Goal: Task Accomplishment & Management: Complete application form

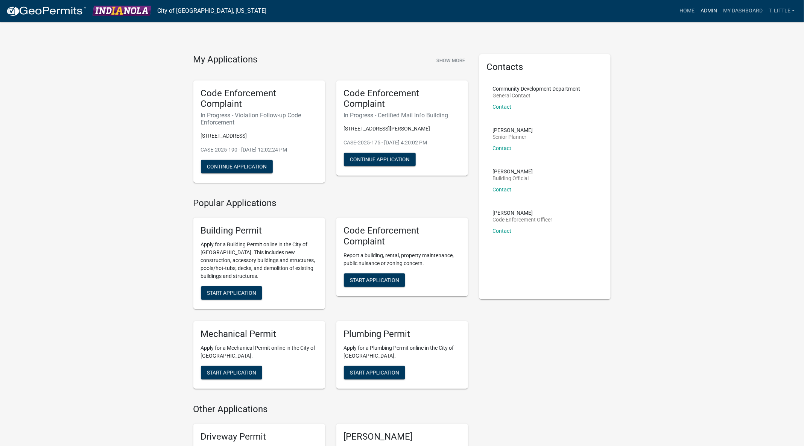
click at [708, 10] on link "Admin" at bounding box center [708, 11] width 23 height 14
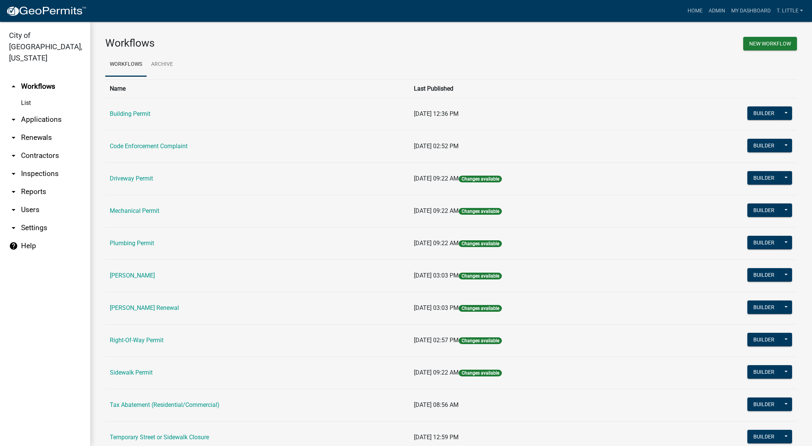
click at [144, 115] on link "Building Permit" at bounding box center [130, 113] width 41 height 7
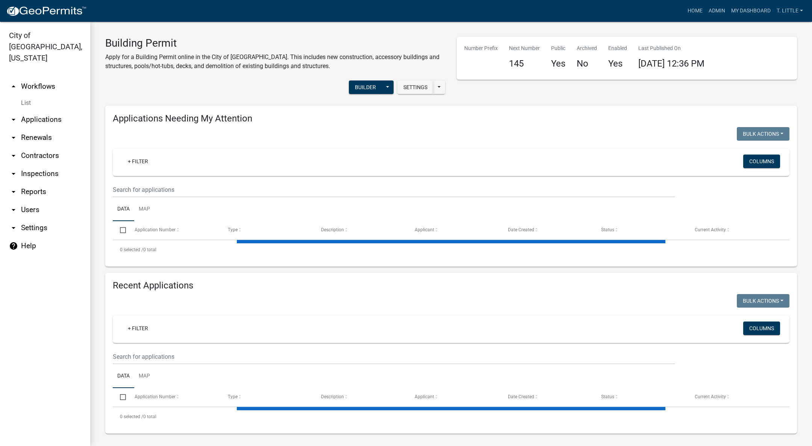
select select "3: 100"
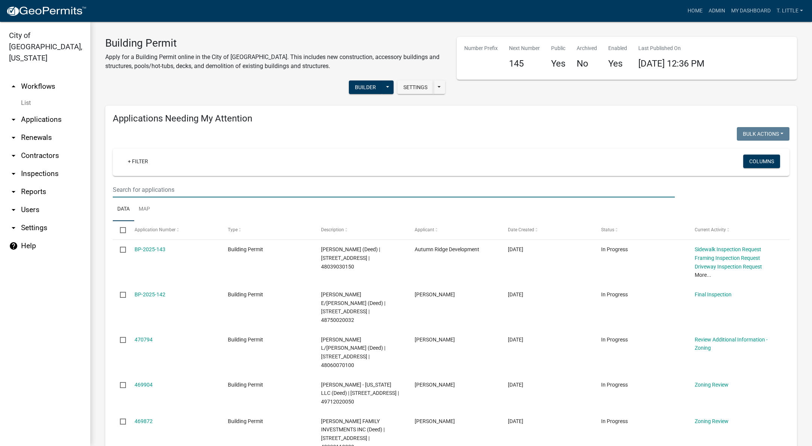
click at [288, 188] on input "text" at bounding box center [394, 189] width 562 height 15
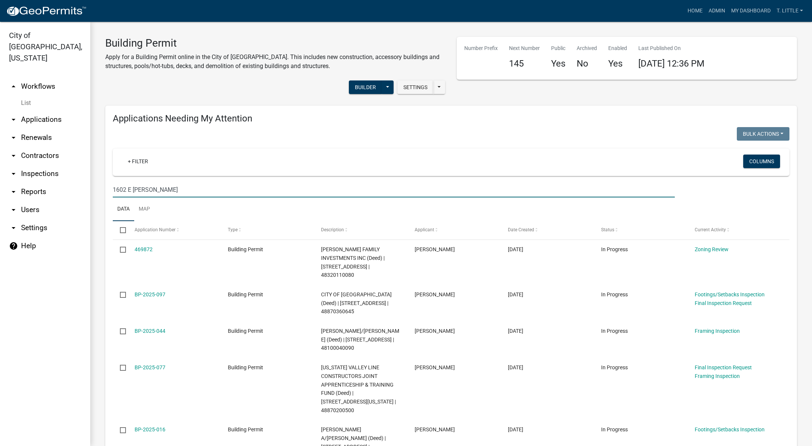
type input "1602 E [PERSON_NAME]"
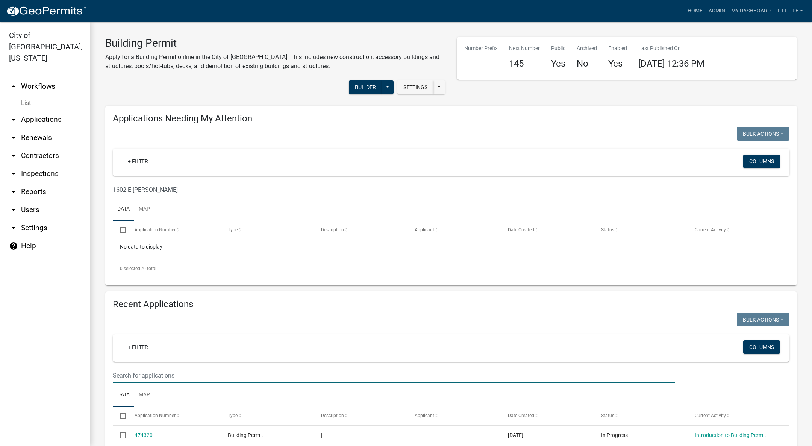
click at [195, 372] on input "text" at bounding box center [394, 375] width 562 height 15
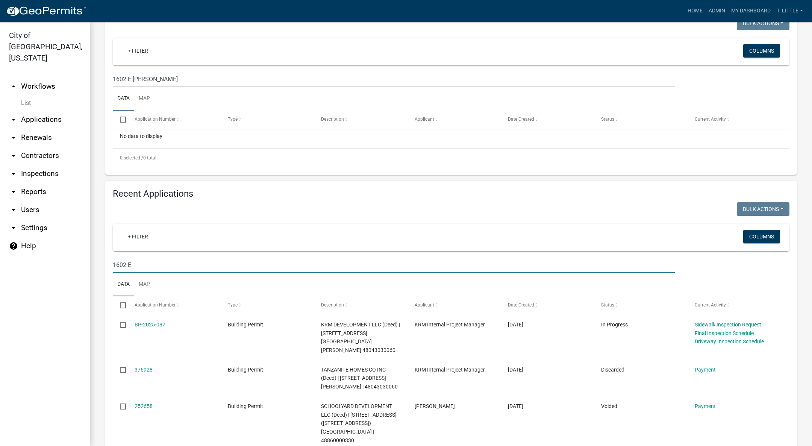
scroll to position [141, 0]
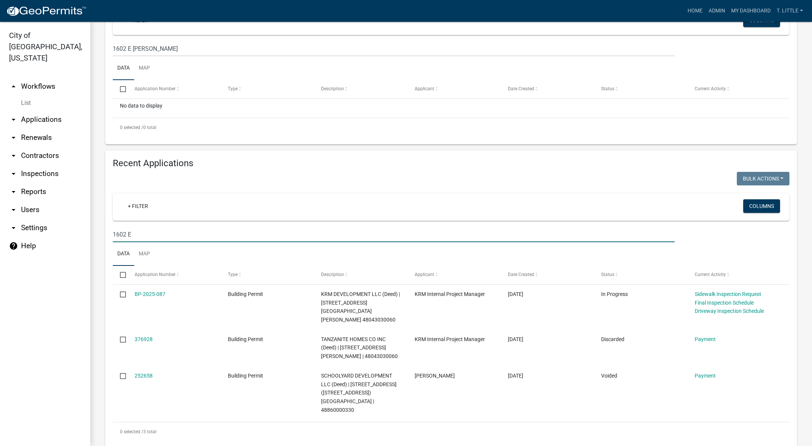
type input "1602 E"
click at [144, 291] on link "BP-2025-087" at bounding box center [150, 294] width 31 height 6
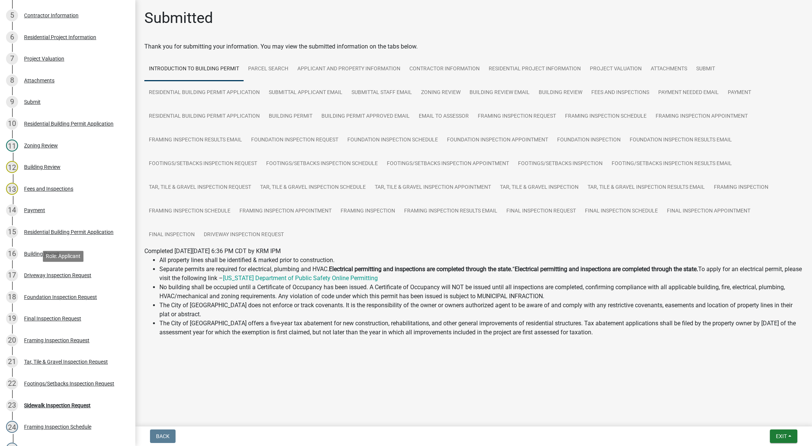
scroll to position [339, 0]
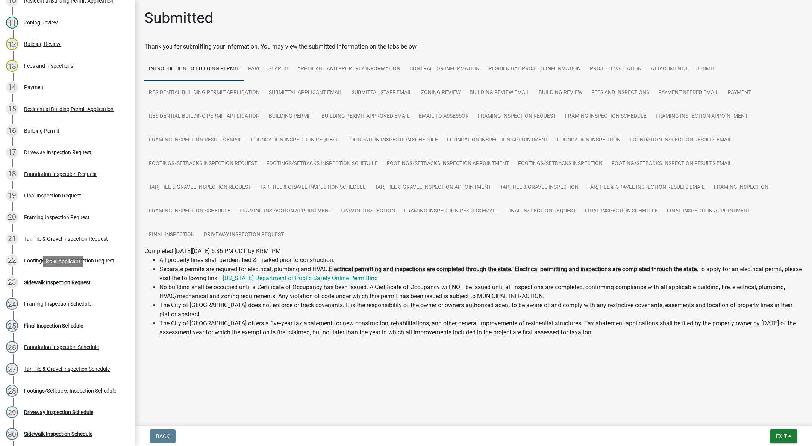
click at [63, 282] on div "Sidewalk Inspection Request" at bounding box center [57, 282] width 67 height 5
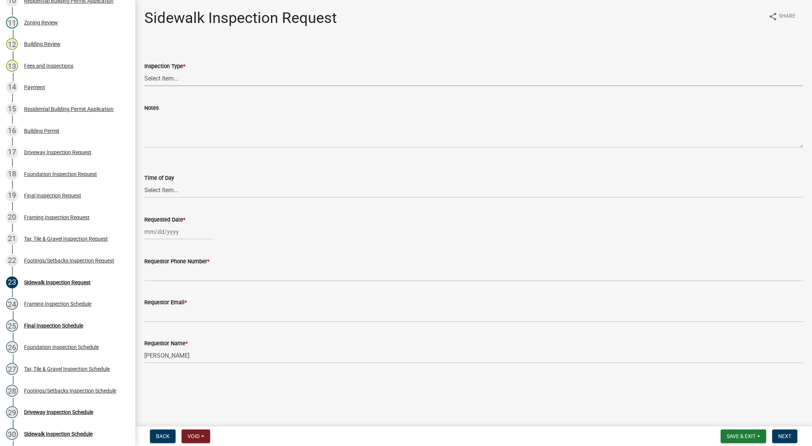
click at [170, 81] on select "Select Item... [GEOGRAPHIC_DATA]" at bounding box center [473, 78] width 659 height 15
click at [144, 71] on select "Select Item... [GEOGRAPHIC_DATA]" at bounding box center [473, 78] width 659 height 15
select select "31d1f77b-2535-448a-860d-f15fb204707d"
click at [173, 186] on select "Select Item... AM PM" at bounding box center [473, 189] width 659 height 15
click at [144, 182] on select "Select Item... AM PM" at bounding box center [473, 189] width 659 height 15
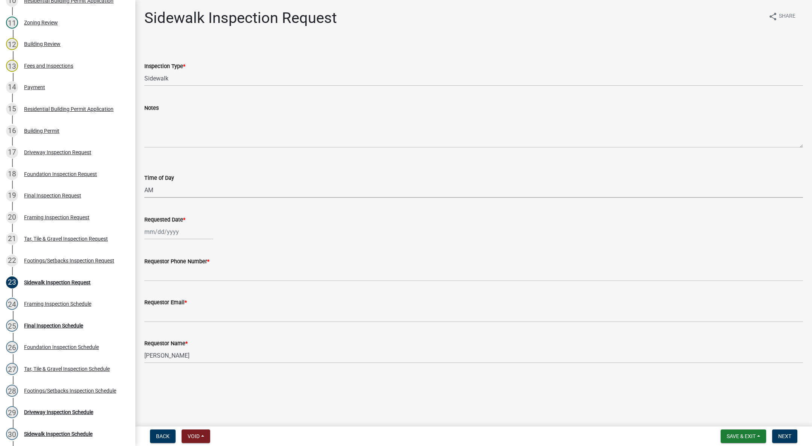
select select "88af556d-fdf1-454b-b933-61cadeae1443"
select select "9"
select select "2025"
click at [173, 237] on div "[PERSON_NAME] Feb Mar Apr [PERSON_NAME][DATE] Oct Nov [DATE] 1526 1527 1528 152…" at bounding box center [178, 231] width 69 height 15
click at [178, 270] on div "3" at bounding box center [176, 272] width 12 height 12
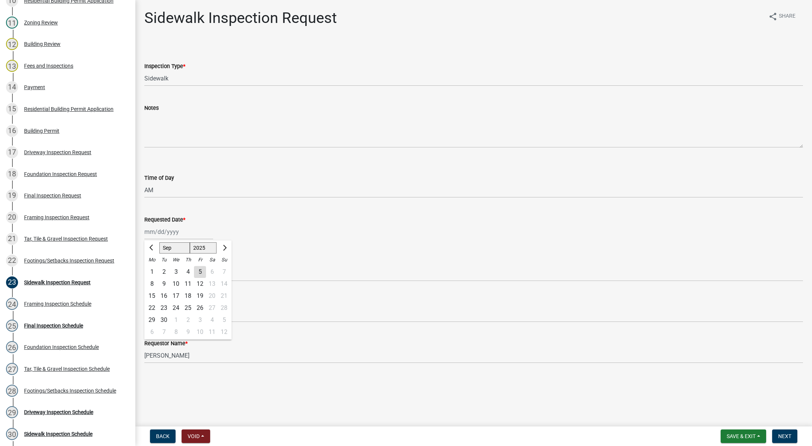
type input "[DATE]"
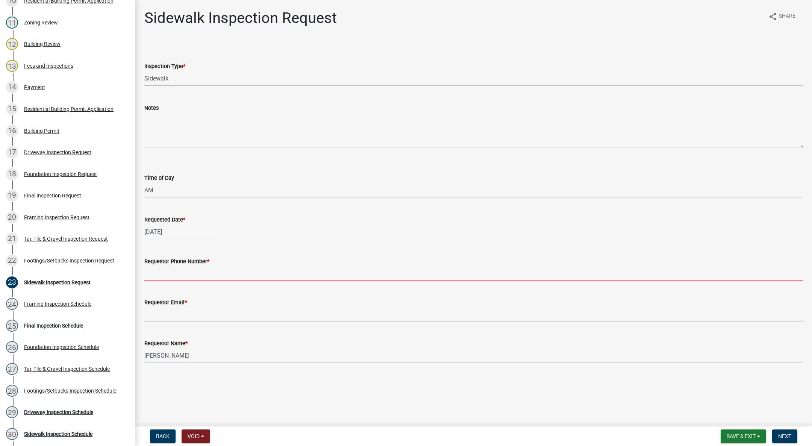
click at [168, 267] on input "Requestor Phone Number *" at bounding box center [473, 273] width 659 height 15
type input "[PHONE_NUMBER]"
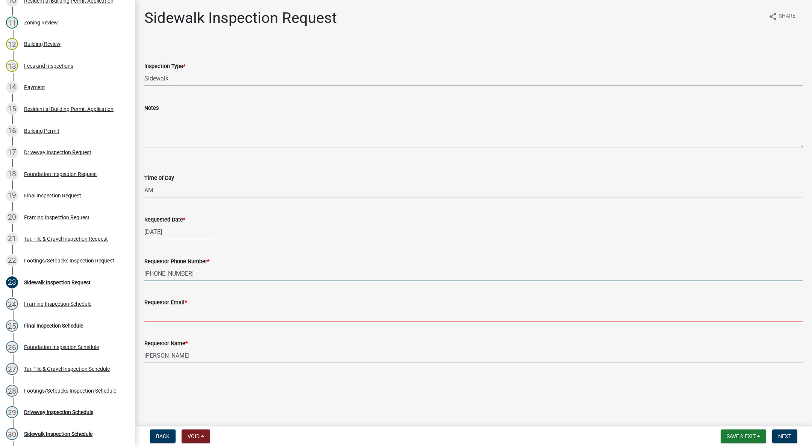
click at [187, 310] on input "Requestor Email *" at bounding box center [473, 314] width 659 height 15
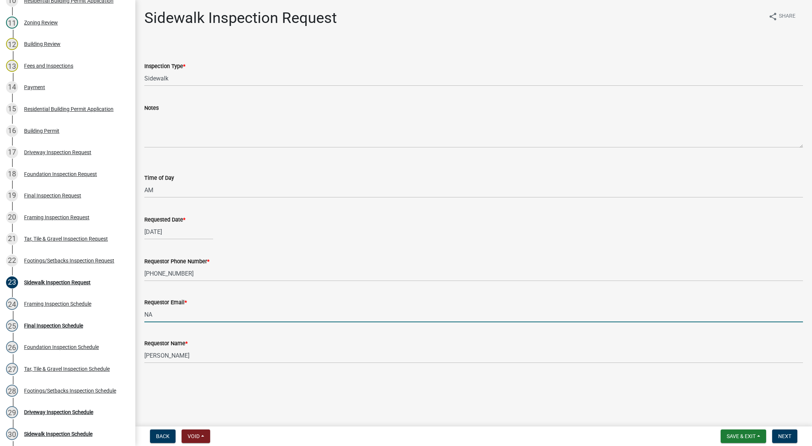
type input "[EMAIL_ADDRESS][DOMAIN_NAME]"
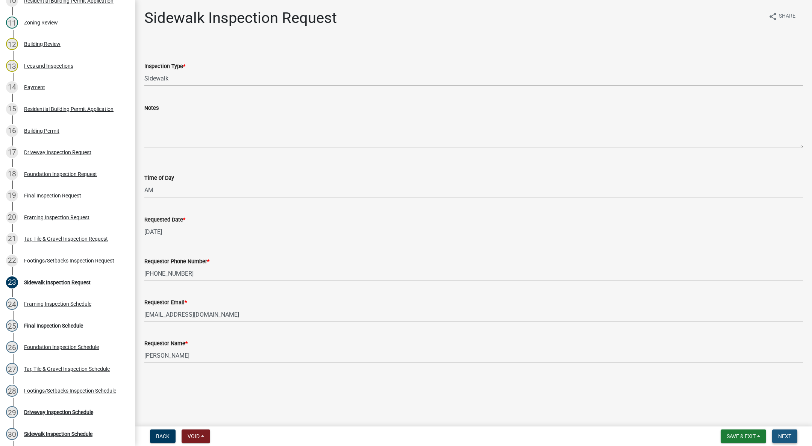
click at [785, 434] on span "Next" at bounding box center [785, 436] width 13 height 6
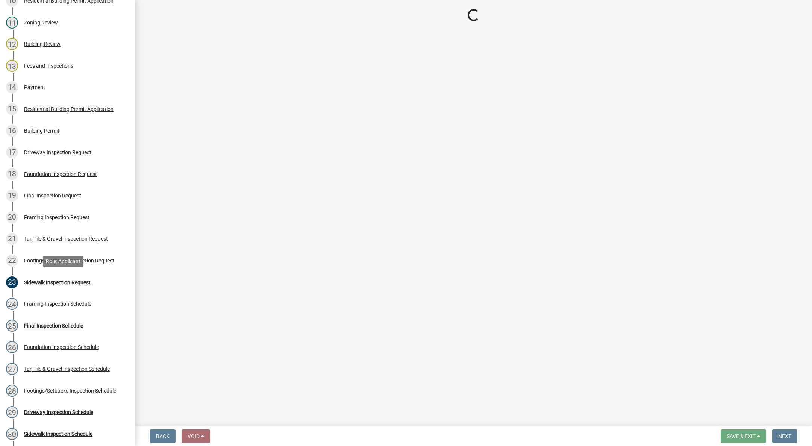
click at [58, 277] on div "23 Sidewalk Inspection Request" at bounding box center [64, 282] width 117 height 12
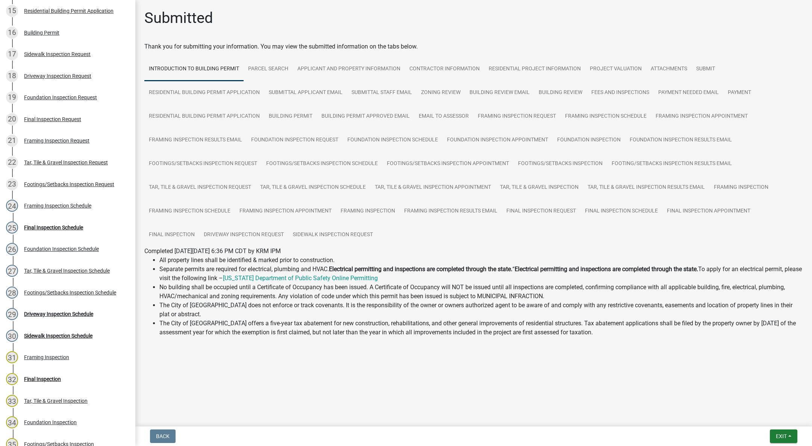
scroll to position [451, 0]
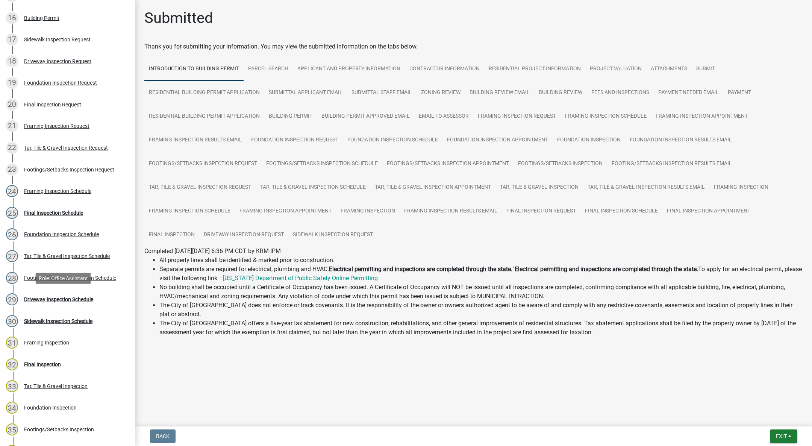
click at [77, 297] on div "Driveway Inspection Schedule" at bounding box center [58, 299] width 69 height 5
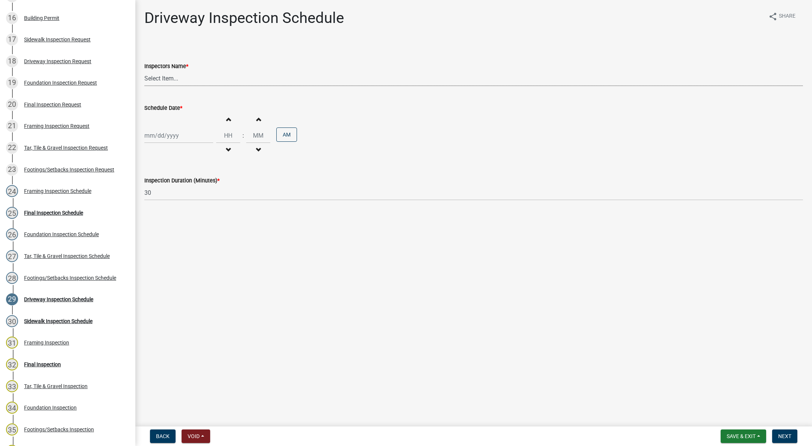
click at [160, 82] on select "Select Item... [DEMOGRAPHIC_DATA] (Indianola Other Inspector) T. Little ([PERSO…" at bounding box center [473, 78] width 659 height 15
select select "27b8dde7-9ed4-44e4-ae8e-5969b60be3e6"
click at [144, 71] on select "Select Item... [DEMOGRAPHIC_DATA] (Indianola Other Inspector) T. Little ([PERSO…" at bounding box center [473, 78] width 659 height 15
click at [167, 126] on div "Increment hours Decrement hours : Increment minutes Decrement minutes AM" at bounding box center [473, 135] width 659 height 46
select select "9"
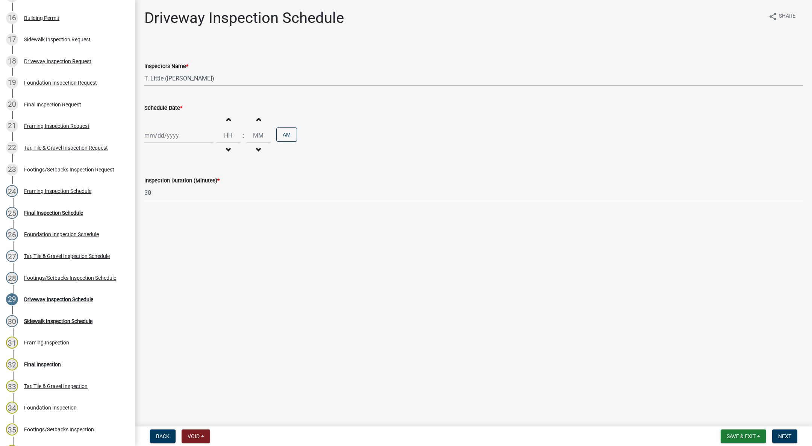
select select "2025"
click at [164, 133] on div "[PERSON_NAME] Feb Mar Apr [PERSON_NAME][DATE] Oct Nov [DATE] 1526 1527 1528 152…" at bounding box center [178, 135] width 69 height 15
click at [175, 179] on div "3" at bounding box center [176, 176] width 12 height 12
type input "[DATE]"
click at [226, 148] on span "button" at bounding box center [228, 150] width 4 height 6
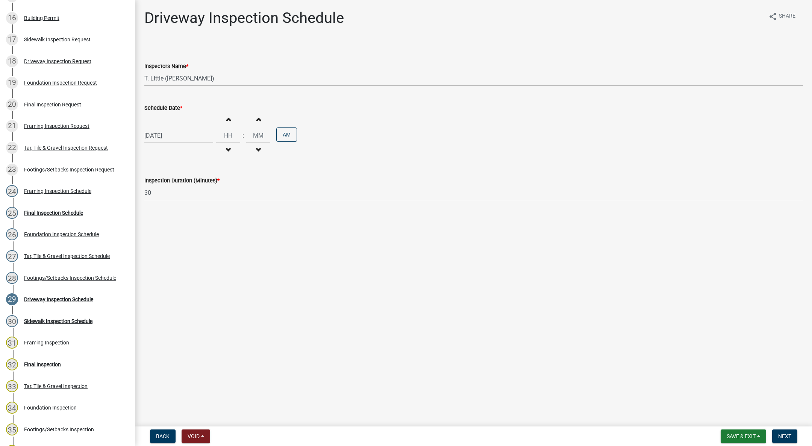
type input "11"
type input "00"
click at [287, 132] on button "PM" at bounding box center [286, 135] width 21 height 14
click at [798, 437] on form "Save & Exit Save Save & Exit Next" at bounding box center [759, 437] width 83 height 14
click at [789, 435] on span "Next" at bounding box center [785, 436] width 13 height 6
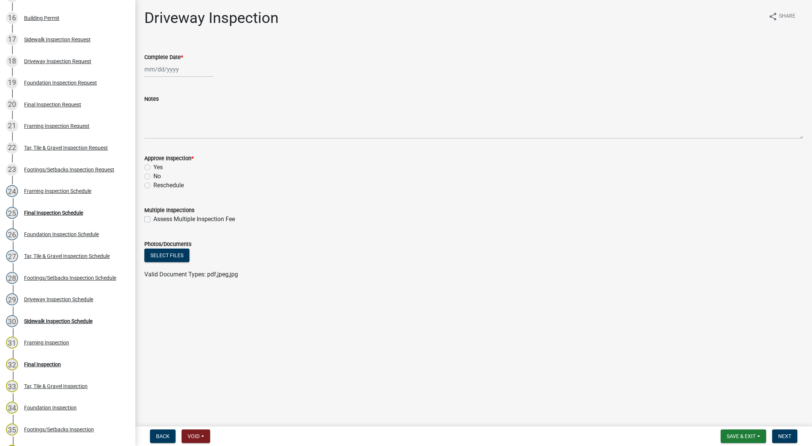
click at [175, 70] on div at bounding box center [178, 69] width 69 height 15
select select "9"
select select "2025"
click at [177, 109] on div "3" at bounding box center [176, 109] width 12 height 12
type input "[DATE]"
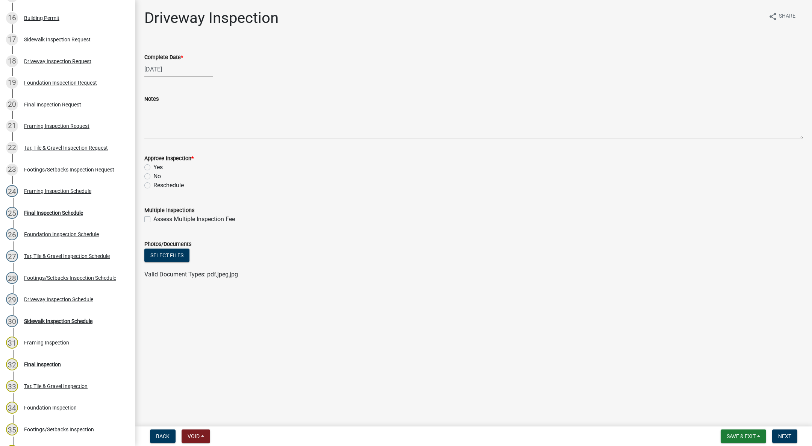
click at [153, 167] on label "Yes" at bounding box center [157, 167] width 9 height 9
click at [153, 167] on input "Yes" at bounding box center [155, 165] width 5 height 5
radio input "true"
click at [789, 437] on span "Next" at bounding box center [785, 436] width 13 height 6
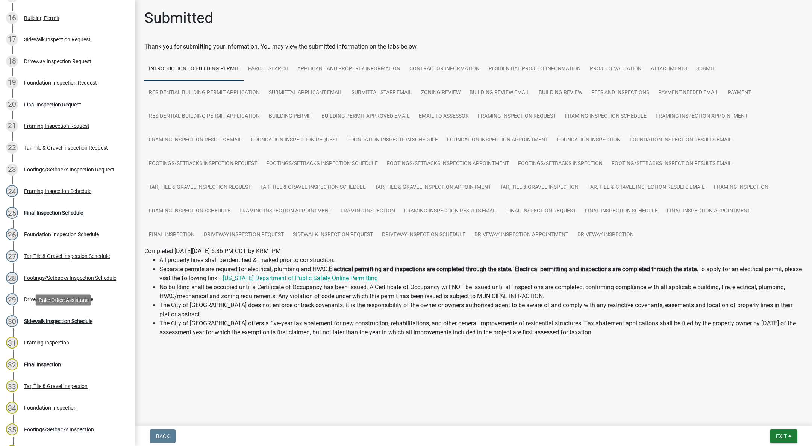
click at [67, 325] on div "30 Sidewalk Inspection Schedule" at bounding box center [64, 321] width 117 height 12
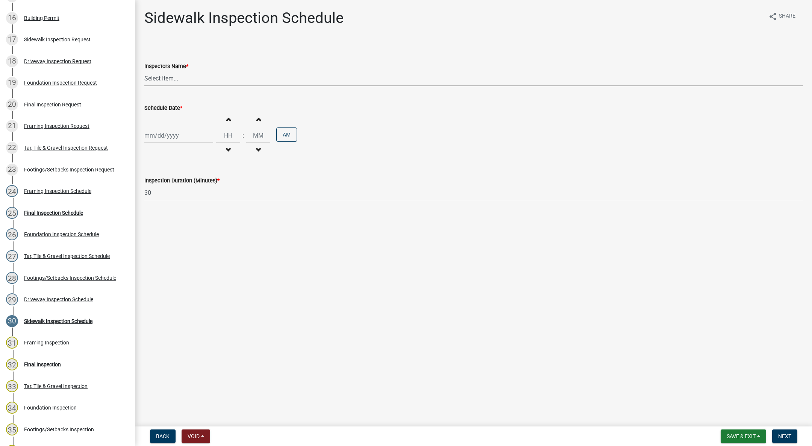
click at [159, 79] on select "Select Item... [DEMOGRAPHIC_DATA] (Indianola Other Inspector) T. Little ([PERSO…" at bounding box center [473, 78] width 659 height 15
select select "27b8dde7-9ed4-44e4-ae8e-5969b60be3e6"
click at [144, 71] on select "Select Item... [DEMOGRAPHIC_DATA] (Indianola Other Inspector) T. Little ([PERSO…" at bounding box center [473, 78] width 659 height 15
select select "9"
select select "2025"
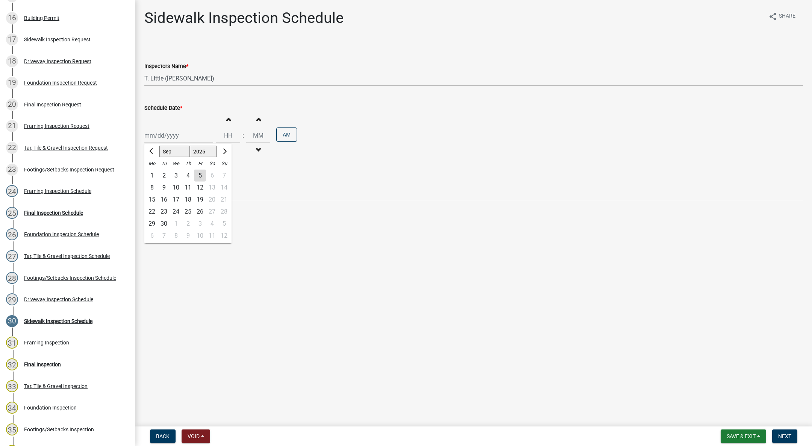
click at [159, 133] on div "[PERSON_NAME] Feb Mar Apr [PERSON_NAME][DATE] Oct Nov [DATE] 1526 1527 1528 152…" at bounding box center [178, 135] width 69 height 15
click at [177, 176] on div "3" at bounding box center [176, 176] width 12 height 12
type input "[DATE]"
click at [230, 150] on button "Decrement hours" at bounding box center [228, 150] width 16 height 14
type input "11"
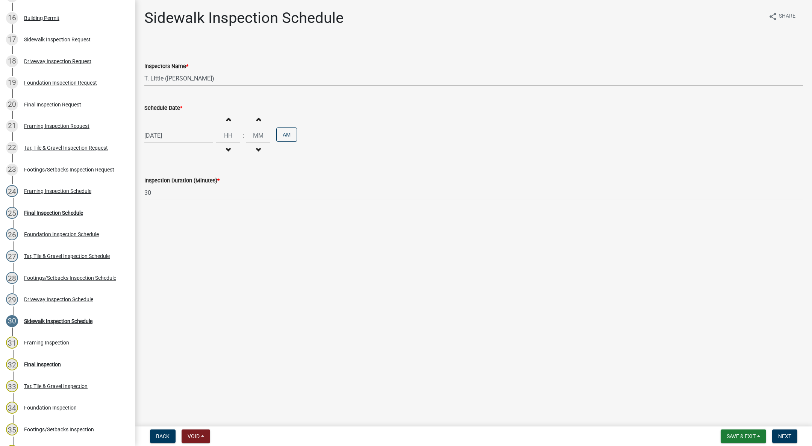
type input "00"
click at [290, 133] on button "PM" at bounding box center [286, 135] width 21 height 14
click at [786, 432] on button "Next" at bounding box center [785, 437] width 25 height 14
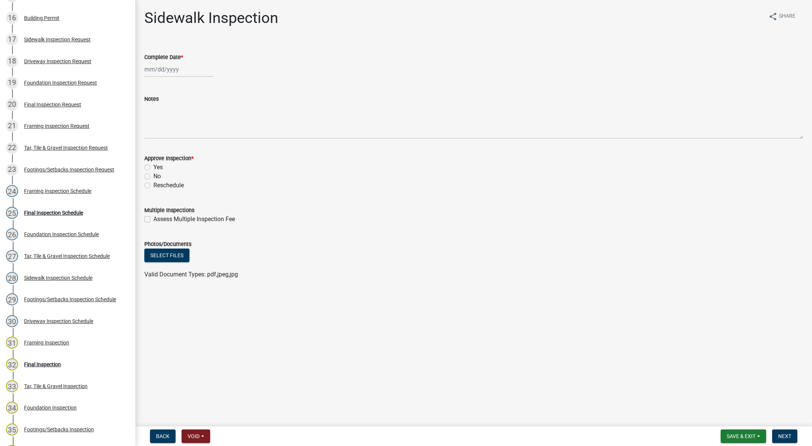
select select "9"
select select "2025"
click at [164, 66] on div "[PERSON_NAME] Feb Mar Apr [PERSON_NAME][DATE] Oct Nov [DATE] 1526 1527 1528 152…" at bounding box center [178, 69] width 69 height 15
click at [173, 110] on div "3" at bounding box center [176, 109] width 12 height 12
type input "[DATE]"
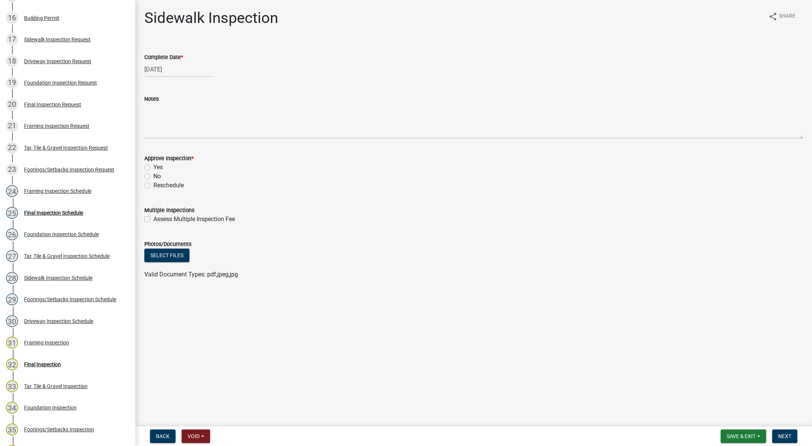
click at [153, 167] on label "Yes" at bounding box center [157, 167] width 9 height 9
click at [153, 167] on input "Yes" at bounding box center [155, 165] width 5 height 5
radio input "true"
click at [792, 438] on button "Next" at bounding box center [785, 437] width 25 height 14
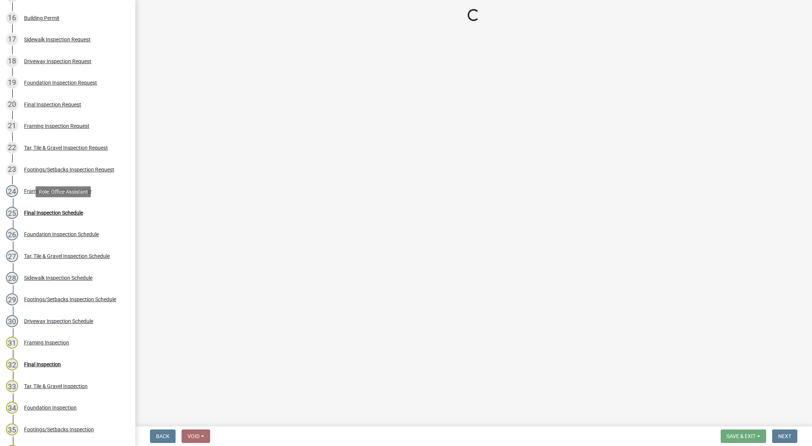
click at [67, 213] on div "Final Inspection Schedule" at bounding box center [53, 212] width 59 height 5
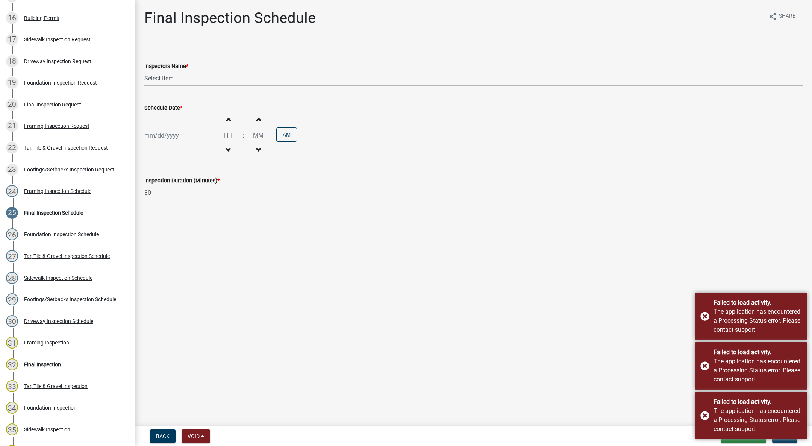
click at [176, 79] on select "Select Item... [DEMOGRAPHIC_DATA] (Indianola Other Inspector) T. Little ([PERSO…" at bounding box center [473, 78] width 659 height 15
select select "27b8dde7-9ed4-44e4-ae8e-5969b60be3e6"
click at [144, 71] on select "Select Item... [DEMOGRAPHIC_DATA] (Indianola Other Inspector) T. Little ([PERSO…" at bounding box center [473, 78] width 659 height 15
click at [168, 134] on div at bounding box center [178, 135] width 69 height 15
select select "9"
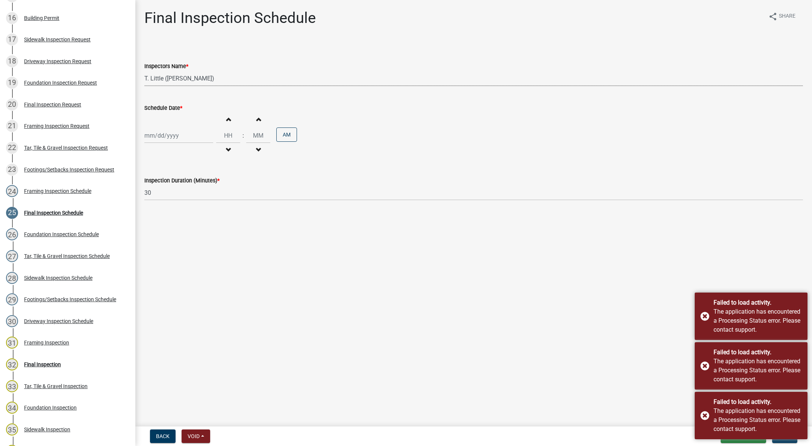
select select "2025"
click at [227, 151] on button "Next month" at bounding box center [224, 152] width 9 height 12
click at [149, 149] on button "Previous month" at bounding box center [151, 152] width 9 height 12
select select "9"
click at [163, 185] on div "9" at bounding box center [164, 188] width 12 height 12
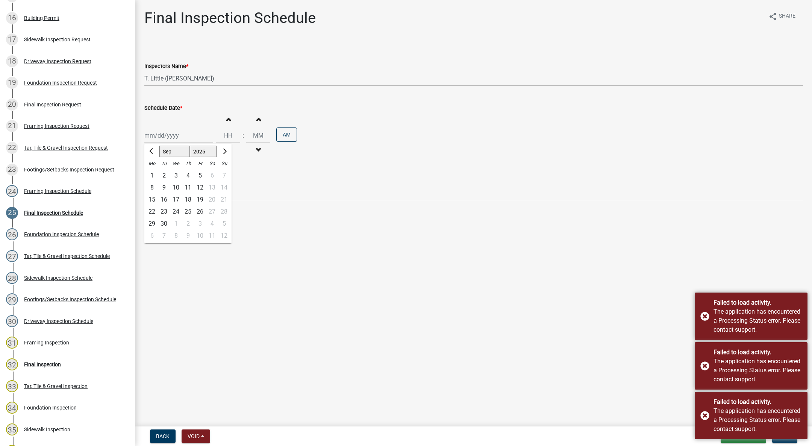
type input "[DATE]"
click at [224, 151] on button "Decrement hours" at bounding box center [228, 150] width 16 height 14
type input "11"
type input "00"
click at [224, 151] on button "Decrement hours" at bounding box center [228, 150] width 16 height 14
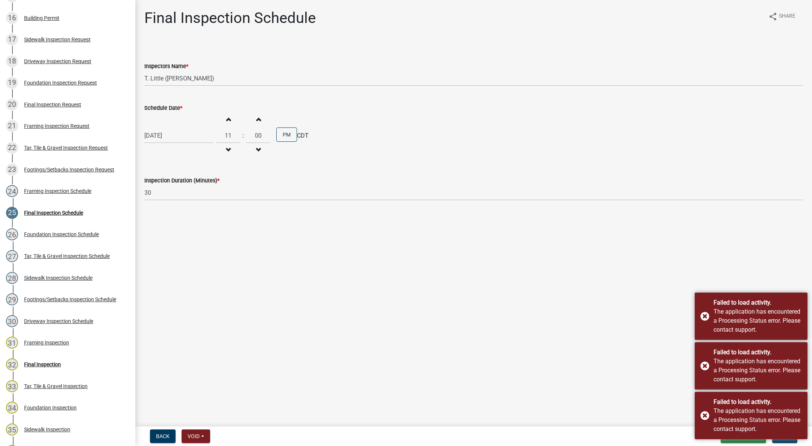
type input "10"
click at [285, 134] on button "PM" at bounding box center [286, 135] width 21 height 14
click at [708, 318] on div "Failed to load activity. The application has encountered a Processing Status er…" at bounding box center [751, 316] width 113 height 47
click at [707, 368] on div "Failed to load activity. The application has encountered a Processing Status er…" at bounding box center [751, 365] width 113 height 47
click at [705, 414] on div "Failed to load activity. The application has encountered a Processing Status er…" at bounding box center [751, 415] width 113 height 47
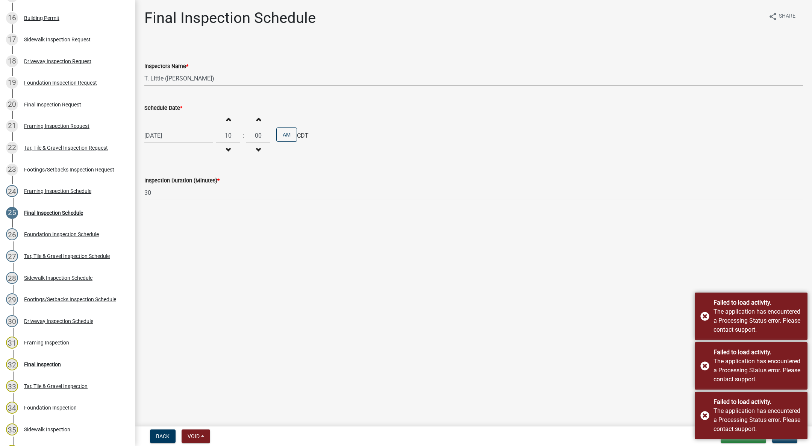
click at [705, 414] on div "Failed to load activity. The application has encountered a Processing Status er…" at bounding box center [751, 415] width 113 height 47
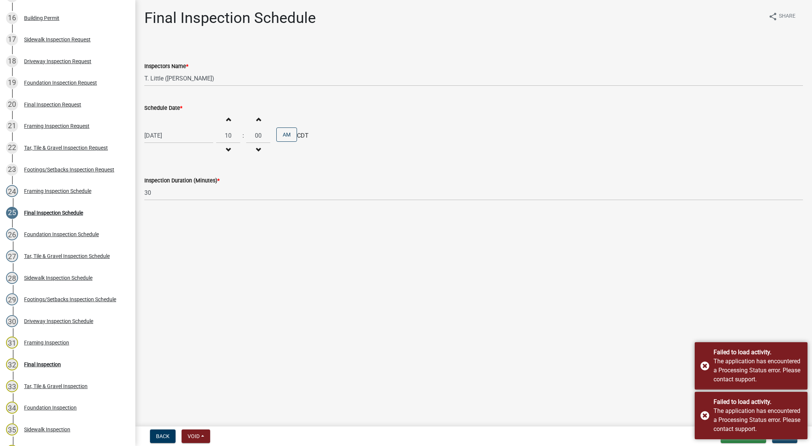
click at [705, 414] on div "Failed to load activity. The application has encountered a Processing Status er…" at bounding box center [751, 415] width 113 height 47
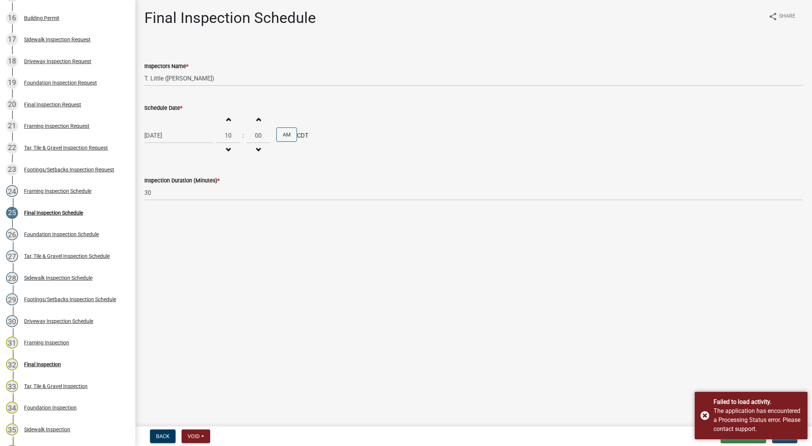
click at [705, 413] on div "Failed to load activity. The application has encountered a Processing Status er…" at bounding box center [751, 415] width 113 height 47
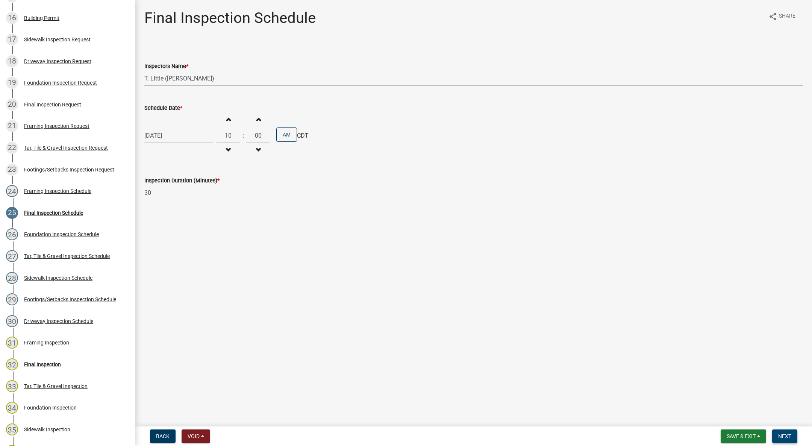
click at [779, 435] on span "Next" at bounding box center [785, 436] width 13 height 6
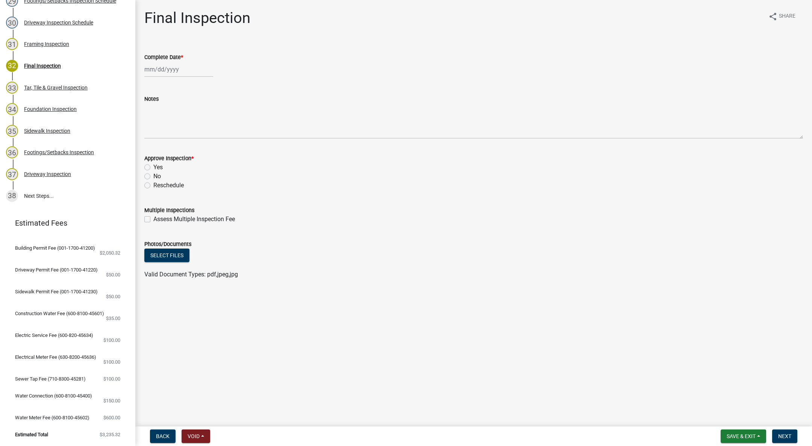
scroll to position [764, 0]
click at [746, 437] on span "Save & Exit" at bounding box center [741, 436] width 29 height 6
click at [734, 419] on button "Save & Exit" at bounding box center [736, 417] width 60 height 18
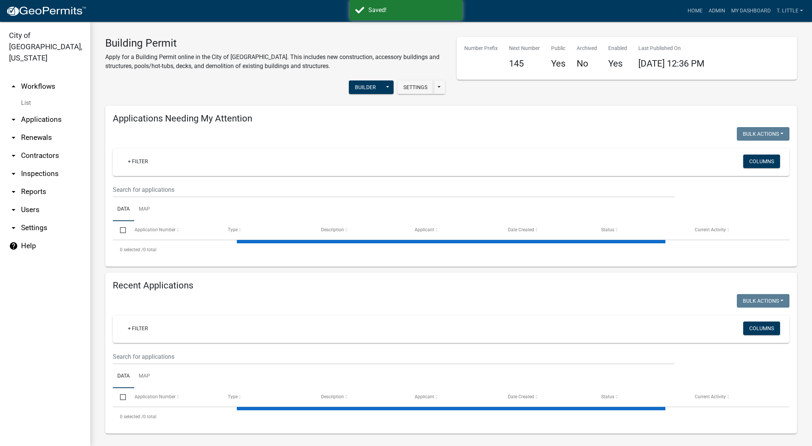
select select "3: 100"
